Goal: Task Accomplishment & Management: Use online tool/utility

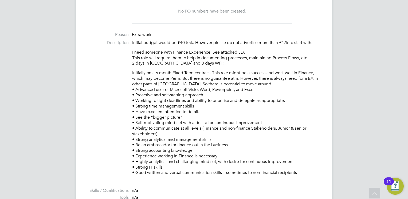
scroll to position [187, 0]
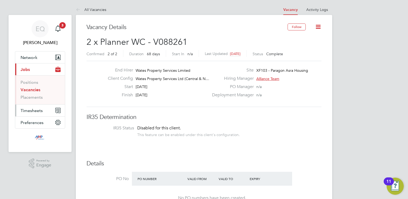
click at [34, 114] on button "Timesheets" at bounding box center [40, 111] width 50 height 12
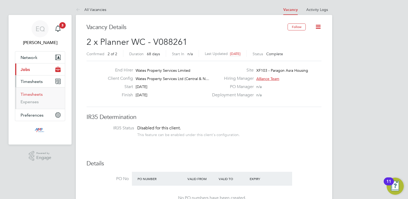
click at [29, 92] on link "Timesheets" at bounding box center [32, 94] width 22 height 5
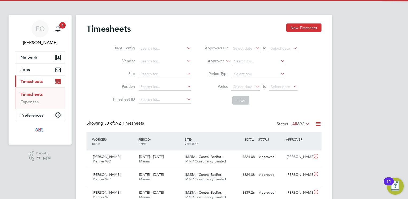
scroll to position [13, 46]
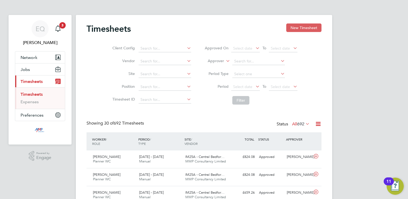
click at [302, 29] on button "New Timesheet" at bounding box center [303, 27] width 35 height 9
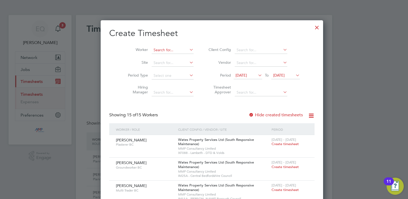
click at [160, 47] on input at bounding box center [173, 49] width 42 height 7
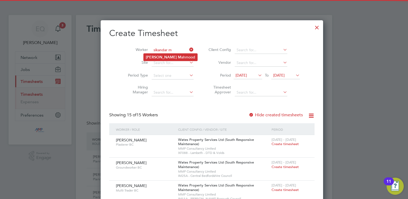
click at [164, 60] on li "[PERSON_NAME]" at bounding box center [171, 57] width 54 height 7
type input "[PERSON_NAME]"
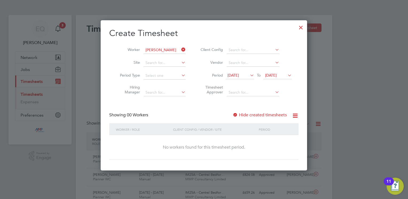
click at [239, 77] on span "[DATE]" at bounding box center [232, 75] width 11 height 5
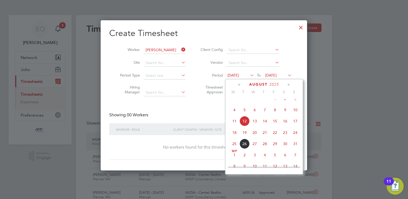
click at [231, 138] on span "18" at bounding box center [234, 133] width 10 height 10
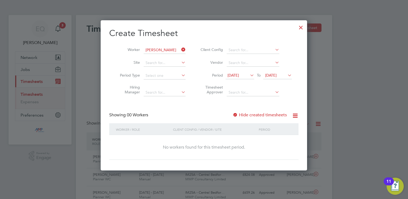
click at [264, 116] on label "Hide created timesheets" at bounding box center [259, 114] width 54 height 5
click at [276, 77] on span "[DATE]" at bounding box center [270, 75] width 11 height 5
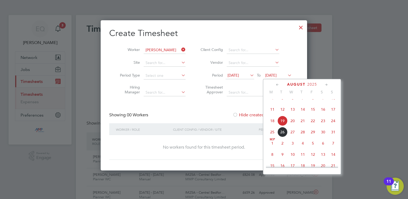
click at [332, 136] on span "31" at bounding box center [333, 132] width 10 height 10
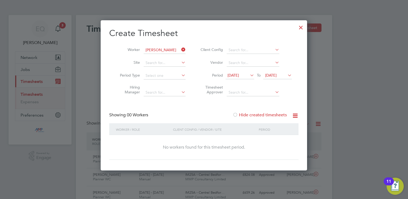
click at [278, 78] on span "[DATE]" at bounding box center [277, 75] width 29 height 7
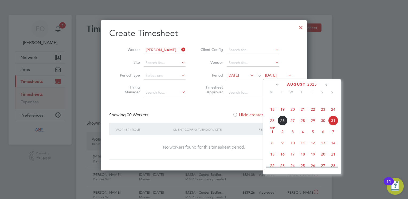
click at [322, 137] on span "6" at bounding box center [323, 132] width 10 height 10
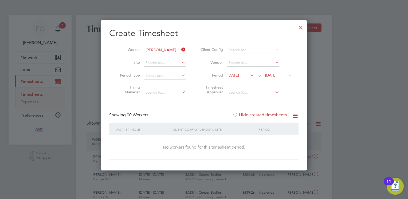
click at [240, 77] on span "[DATE]" at bounding box center [239, 75] width 29 height 7
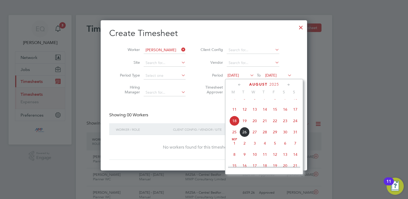
click at [253, 113] on span "13" at bounding box center [255, 109] width 10 height 10
